Goal: Navigation & Orientation: Go to known website

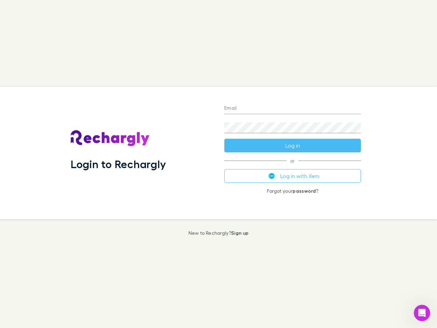
click at [219, 164] on div "Login to Rechargly" at bounding box center [142, 153] width 154 height 133
click at [293, 109] on input "Email" at bounding box center [293, 108] width 137 height 11
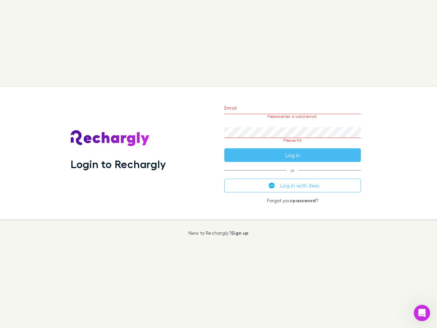
click at [293, 146] on form "Email Please enter a valid email. Password Please fill Log in" at bounding box center [293, 130] width 137 height 64
click at [293, 176] on div "Email Please enter a valid email. Password Please fill Log in or Log in with Xe…" at bounding box center [293, 153] width 148 height 133
click at [422, 313] on icon "Open Intercom Messenger" at bounding box center [422, 313] width 11 height 11
